Goal: Task Accomplishment & Management: Manage account settings

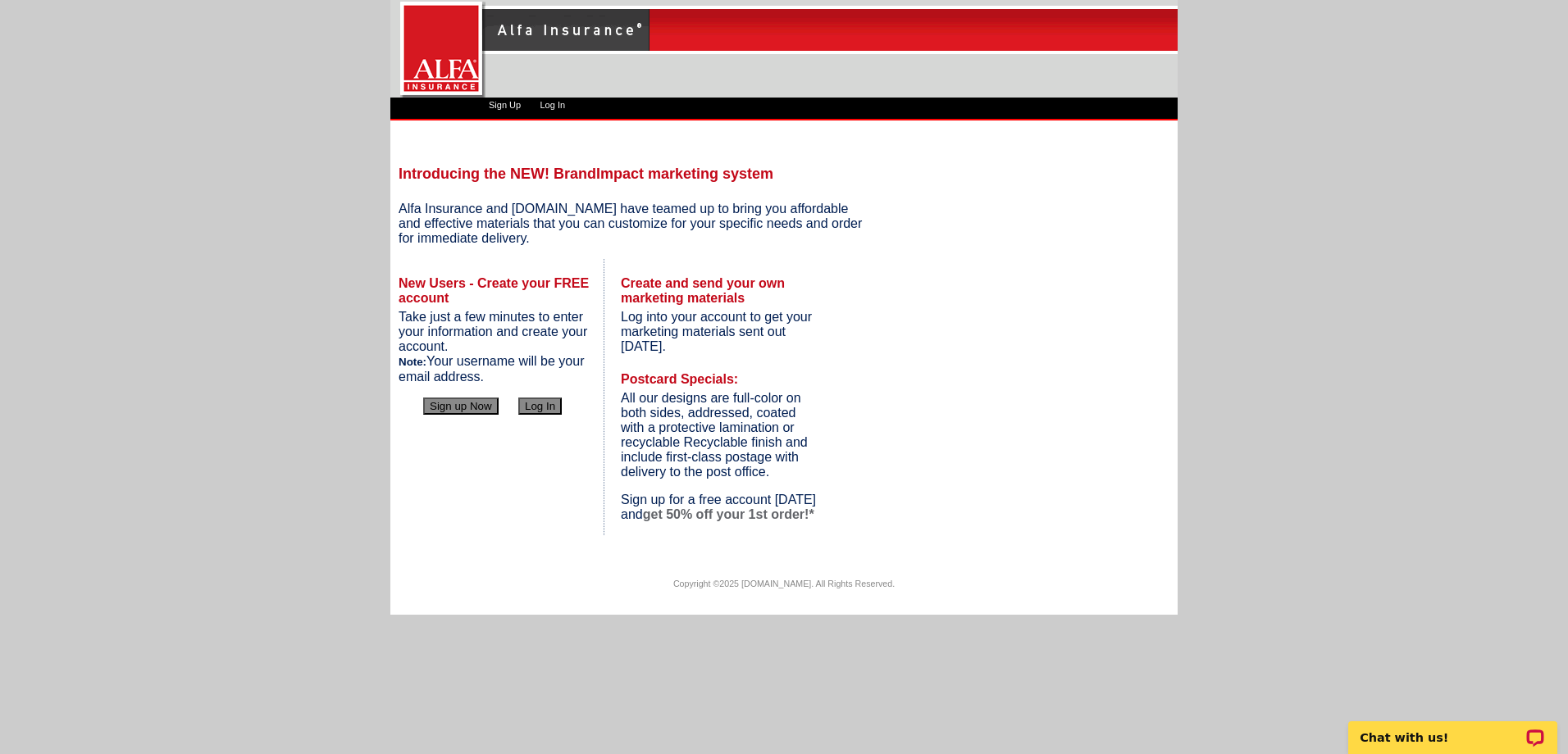
click at [540, 406] on button "Log In" at bounding box center [540, 405] width 43 height 17
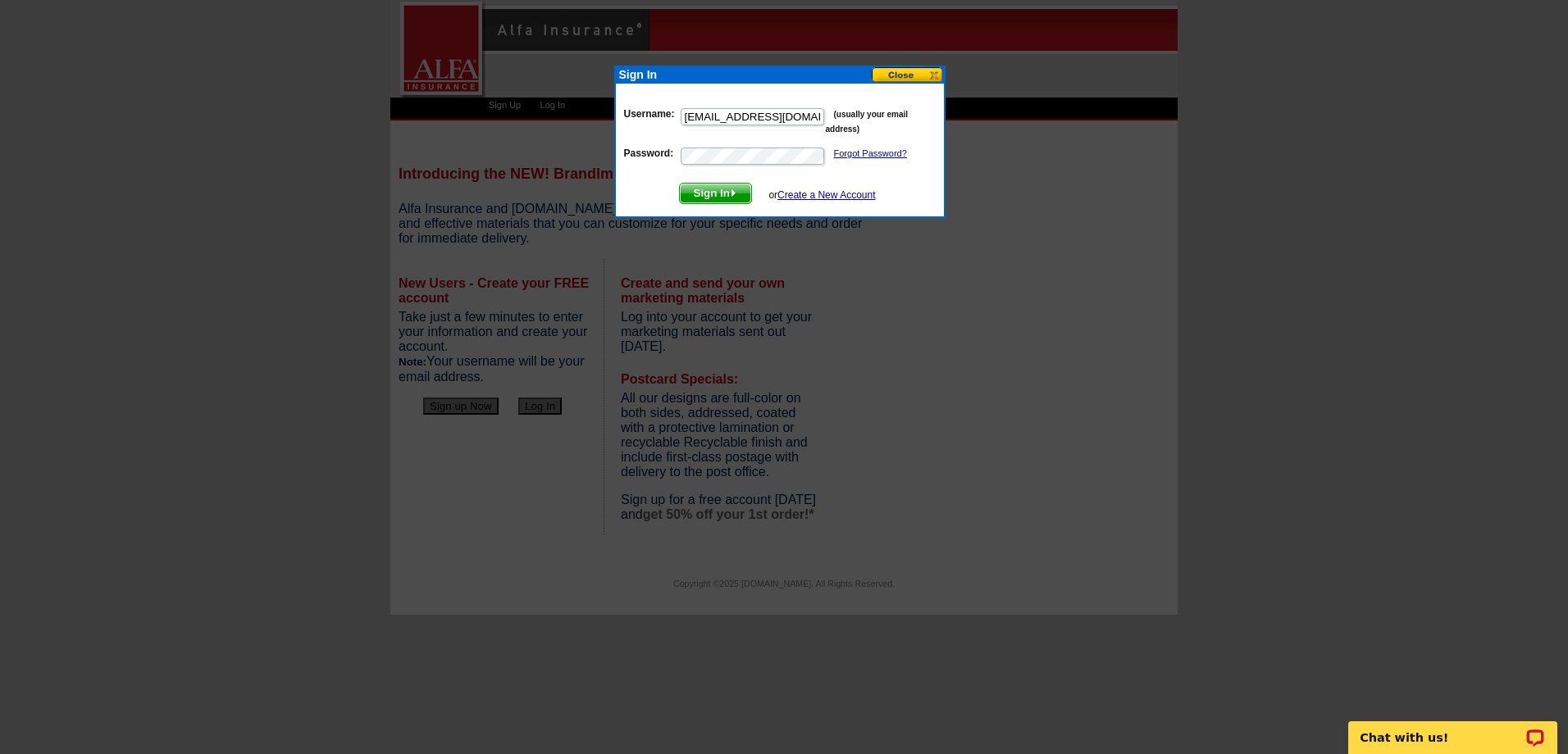
type input "[EMAIL_ADDRESS][DOMAIN_NAME]"
click at [679, 182] on button "Sign In" at bounding box center [715, 193] width 73 height 22
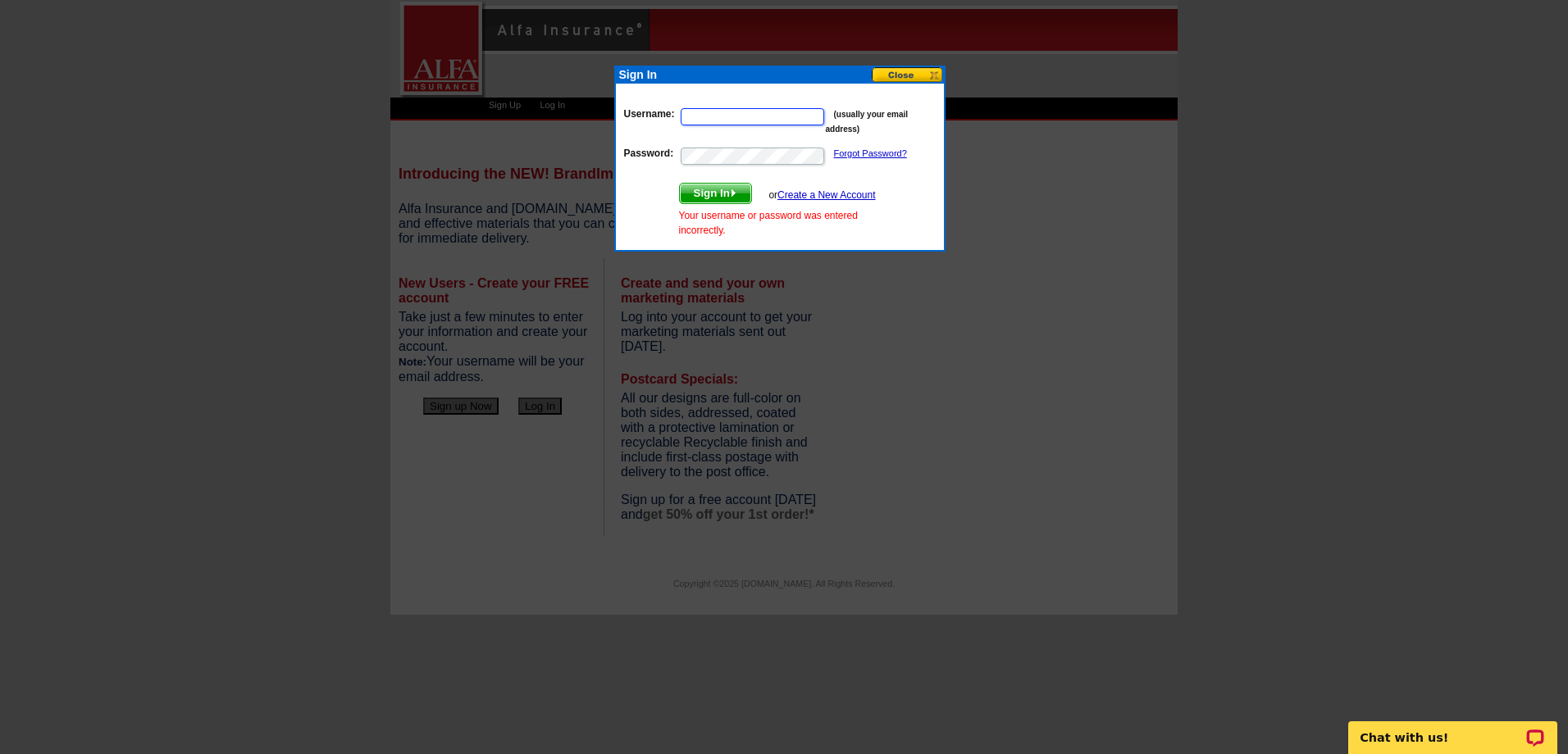
click at [758, 108] on input "Username:" at bounding box center [753, 116] width 144 height 17
type input "gmcgee@alfains.com"
click at [679, 182] on button "Sign In" at bounding box center [715, 193] width 73 height 22
click at [862, 153] on link "Forgot Password?" at bounding box center [870, 153] width 73 height 10
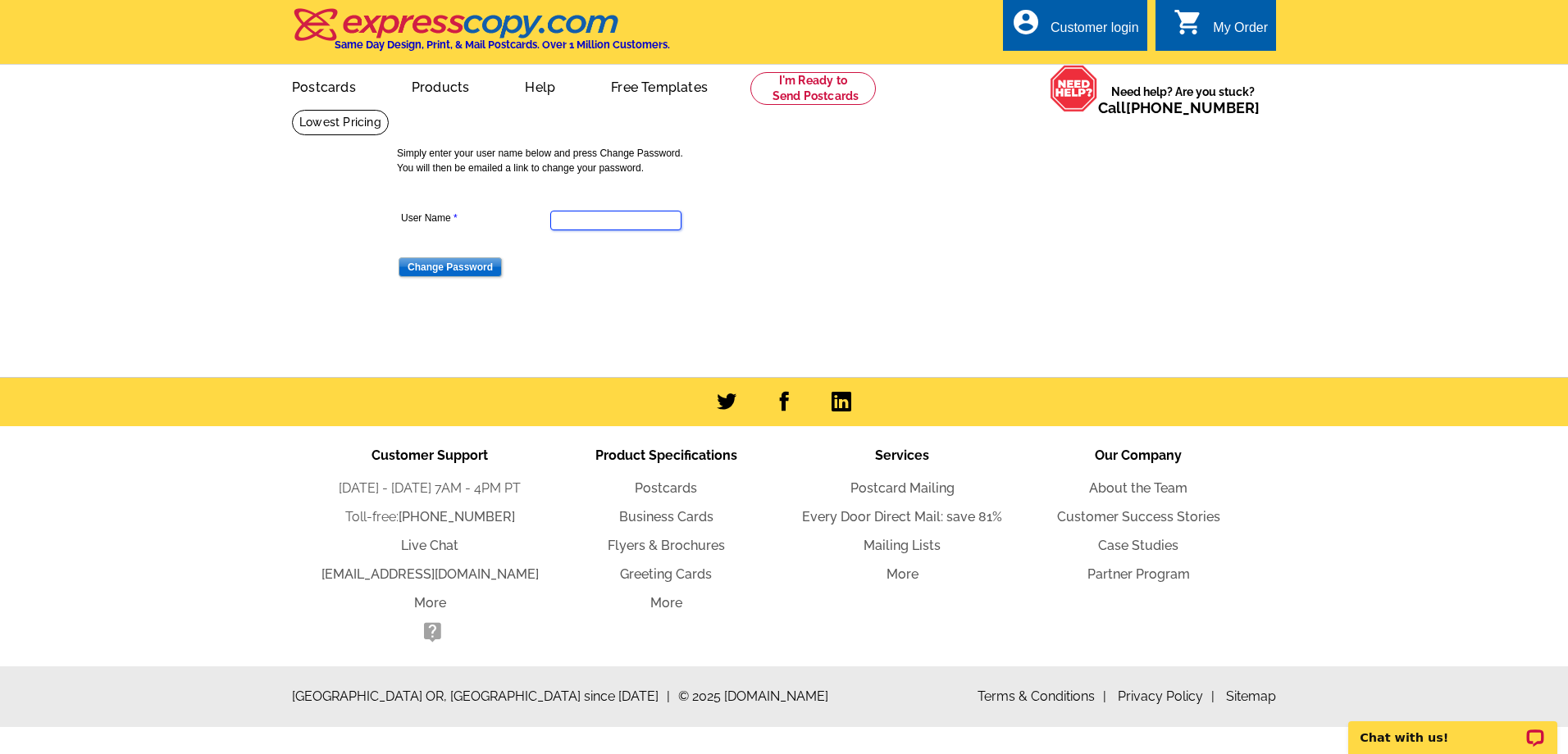
click at [630, 225] on input "User Name" at bounding box center [616, 220] width 131 height 20
type input "[EMAIL_ADDRESS][DOMAIN_NAME]"
click at [423, 267] on input "Change Password" at bounding box center [450, 267] width 103 height 20
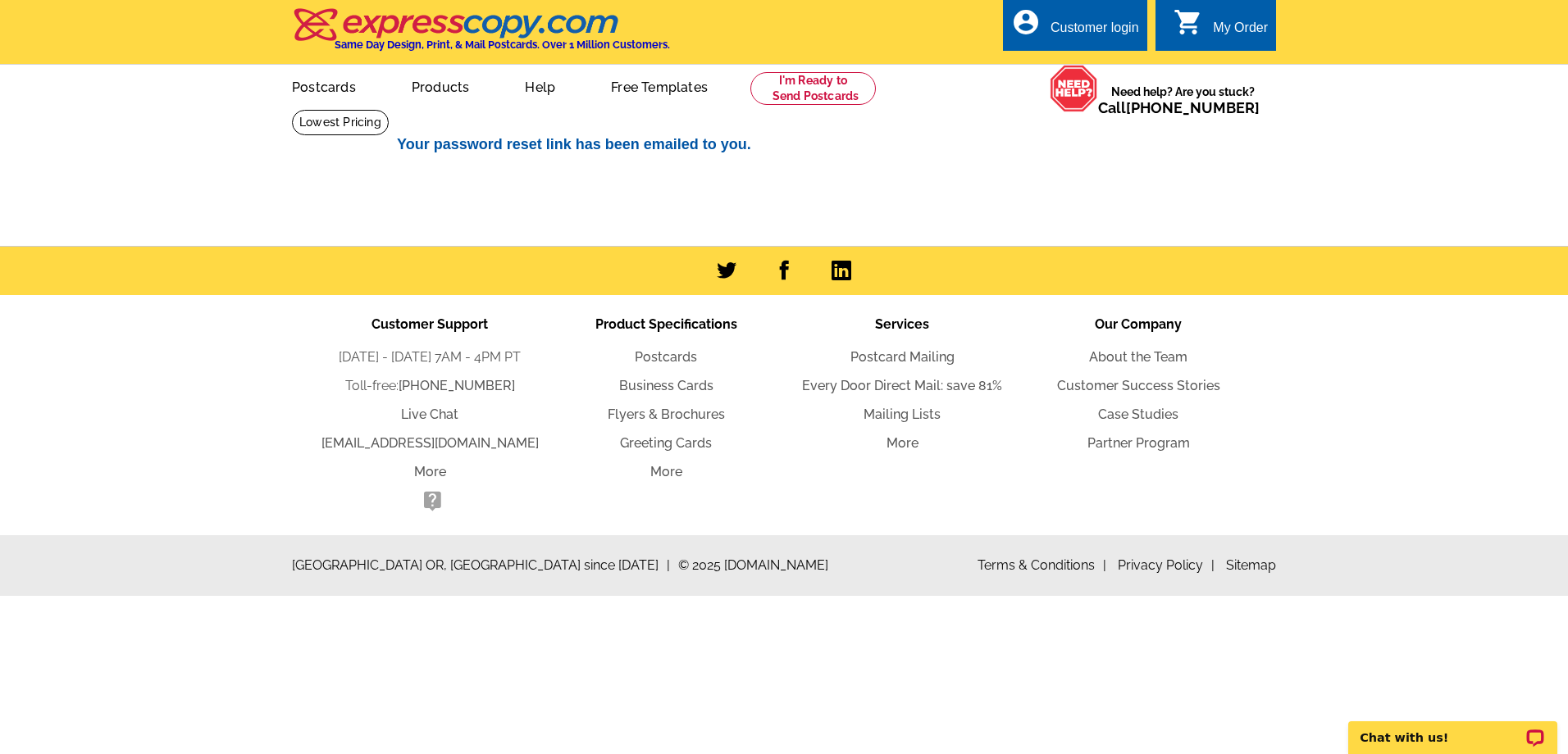
click at [1070, 31] on div "Customer login" at bounding box center [1095, 32] width 89 height 23
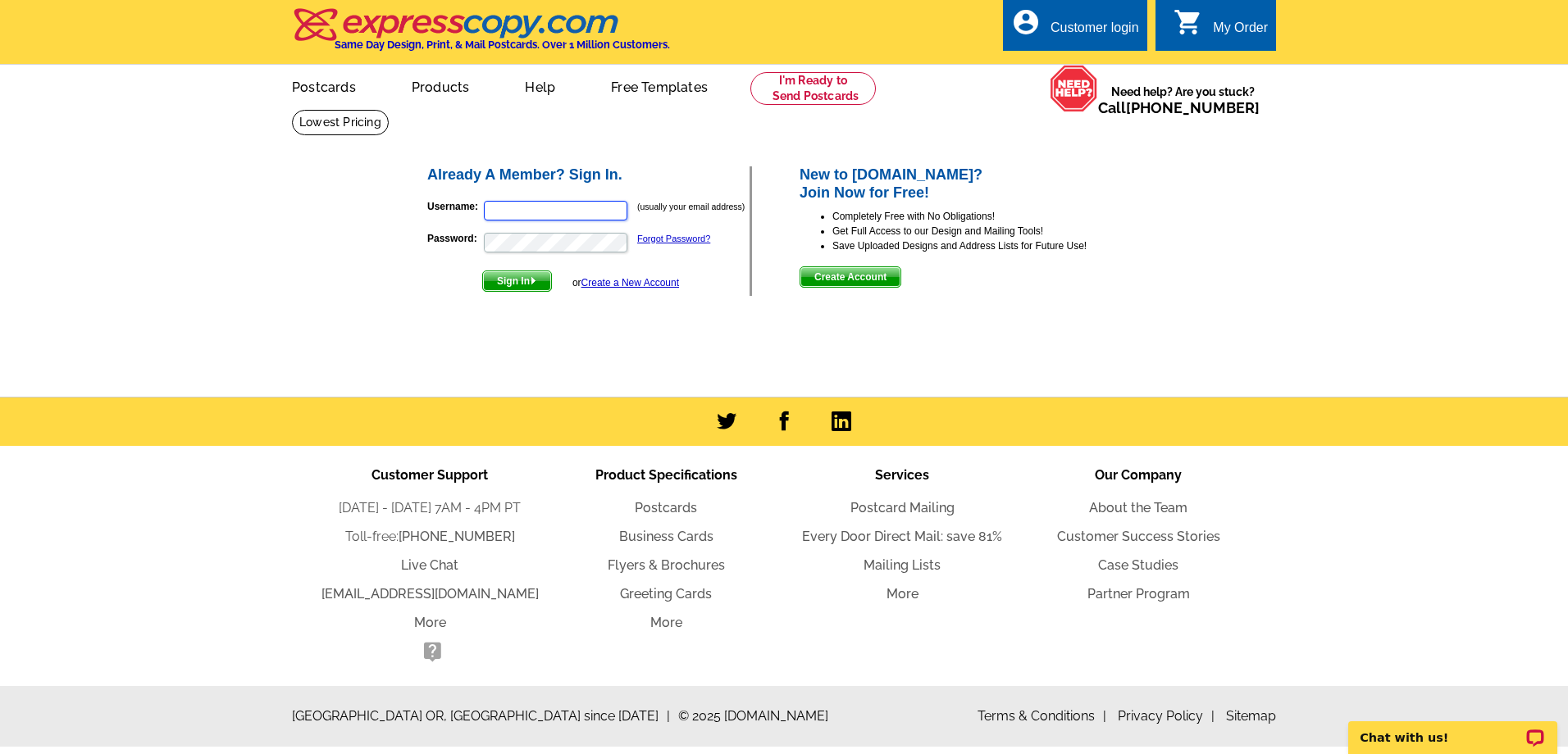
click at [539, 220] on input "Username:" at bounding box center [556, 210] width 144 height 20
click at [535, 216] on input "Gmcgee" at bounding box center [556, 210] width 144 height 20
type input "[EMAIL_ADDRESS][DOMAIN_NAME]"
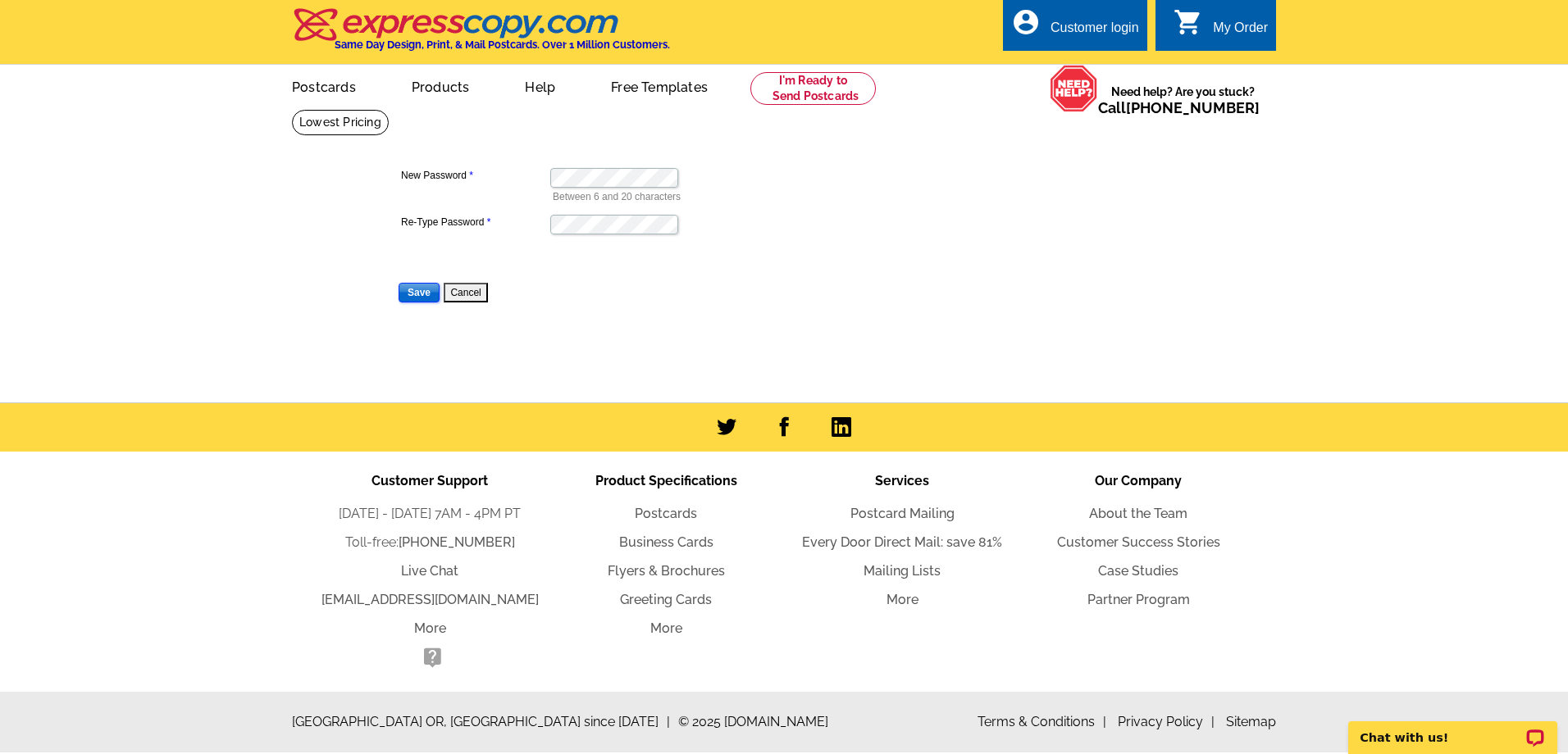
click at [421, 291] on input "Save" at bounding box center [419, 293] width 41 height 20
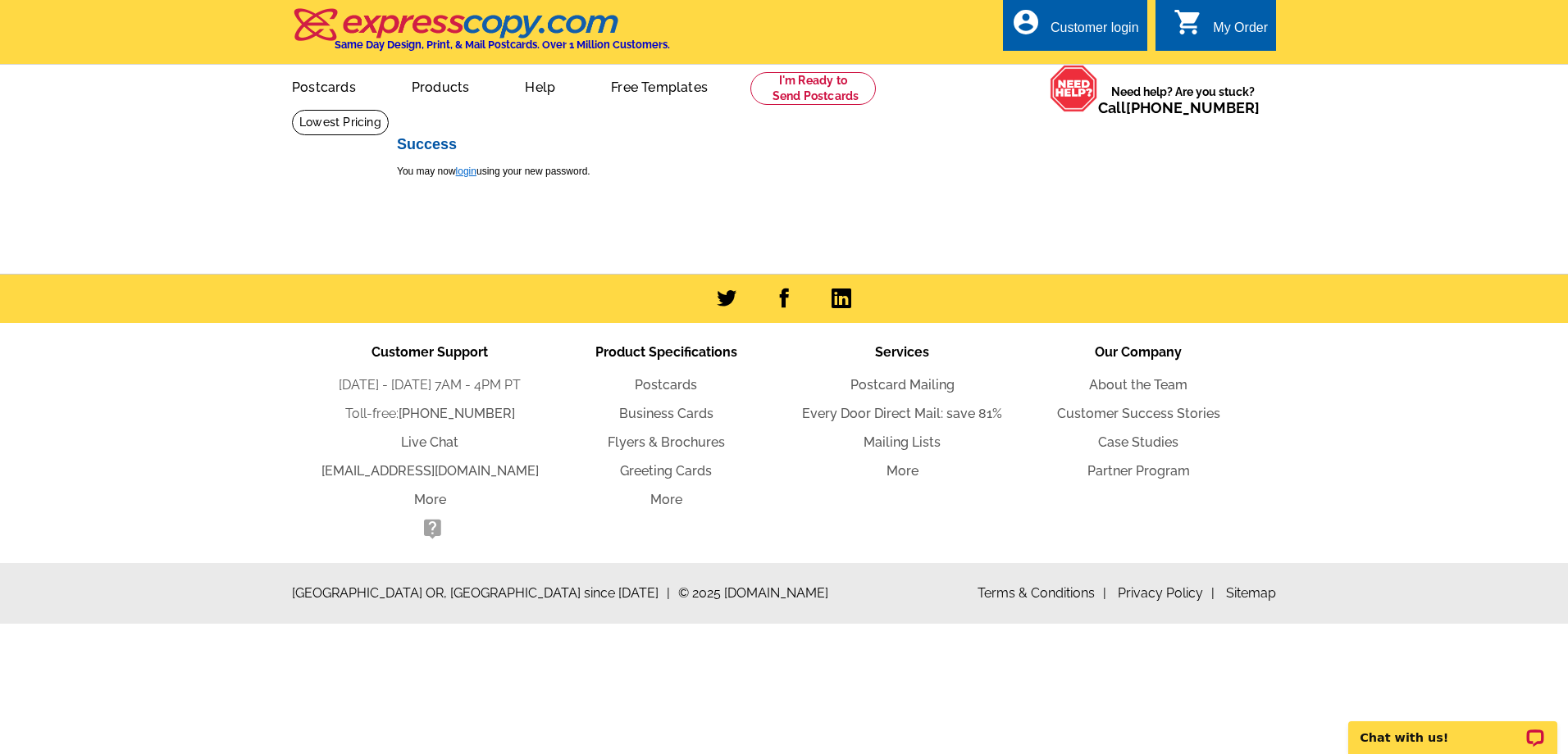
click at [469, 174] on link "login" at bounding box center [466, 171] width 21 height 12
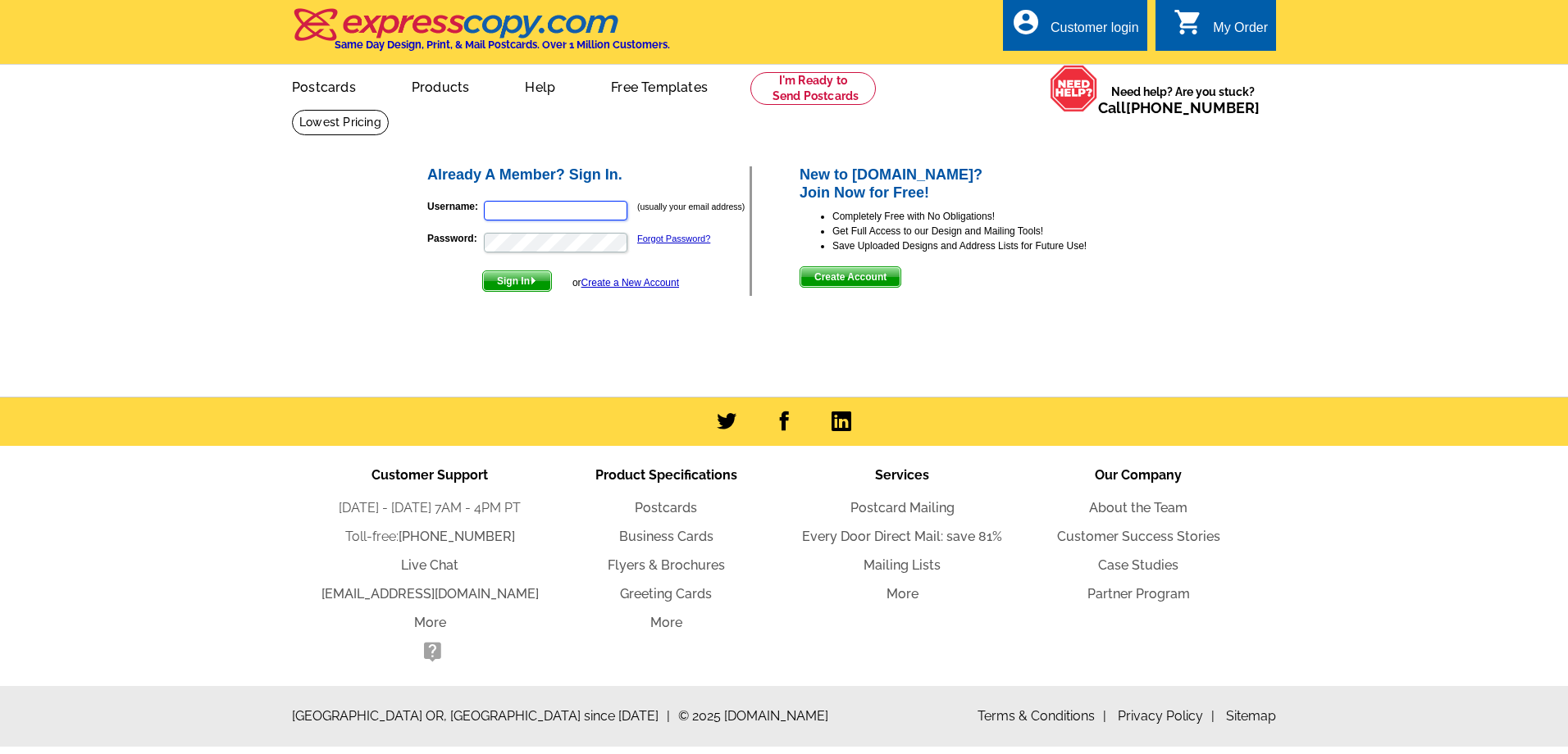
click at [511, 217] on input "Username:" at bounding box center [556, 210] width 144 height 20
type input "[EMAIL_ADDRESS][DOMAIN_NAME]"
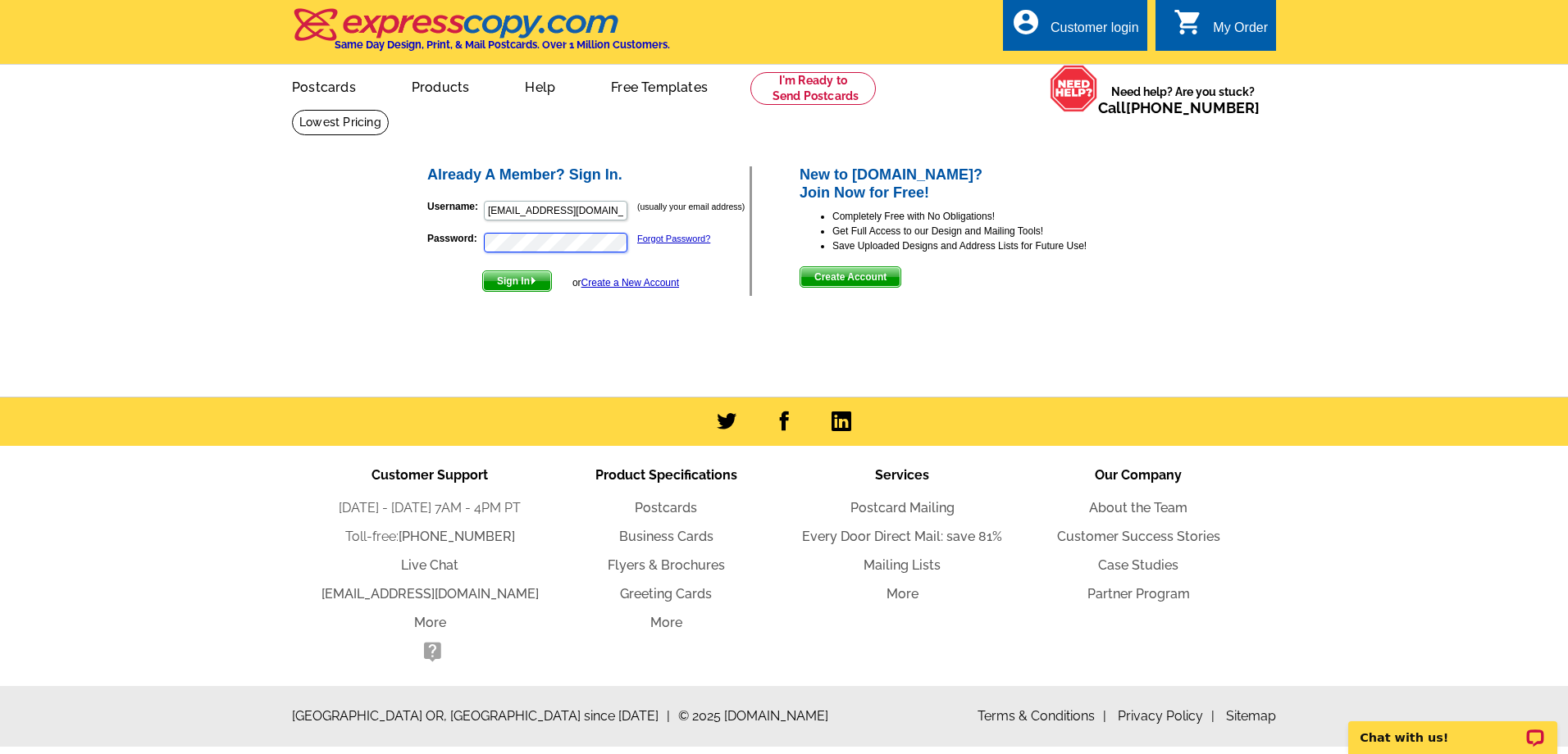
click at [482, 271] on button "Sign In" at bounding box center [517, 281] width 70 height 22
